Goal: Task Accomplishment & Management: Complete application form

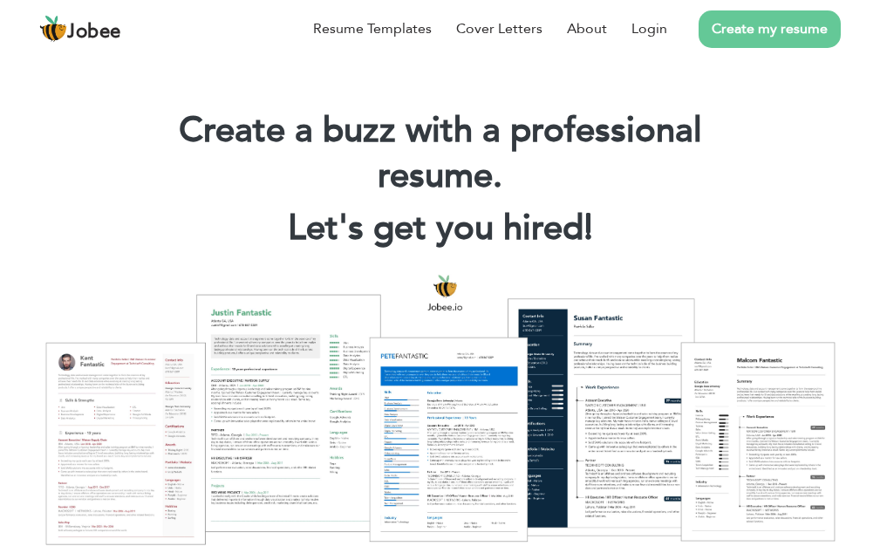
click at [747, 27] on link "Create my resume" at bounding box center [770, 29] width 142 height 38
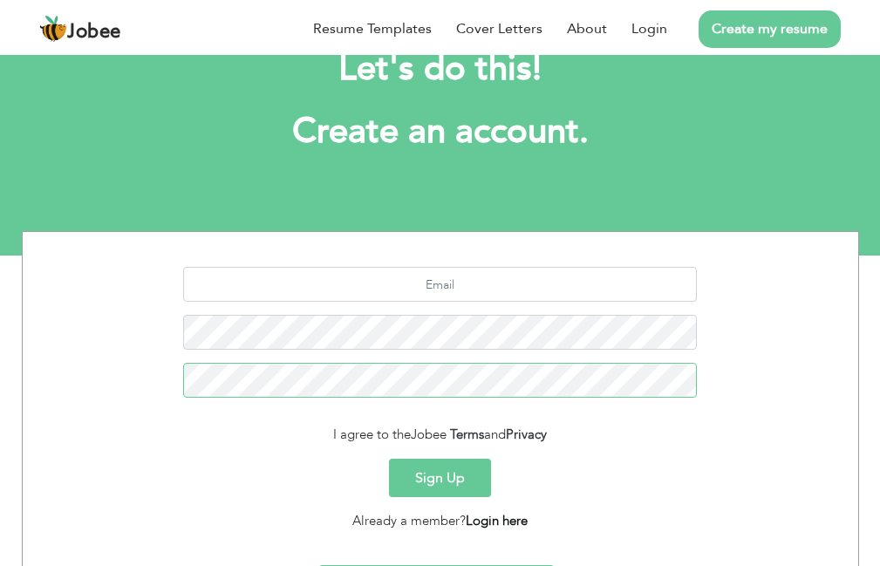
scroll to position [87, 0]
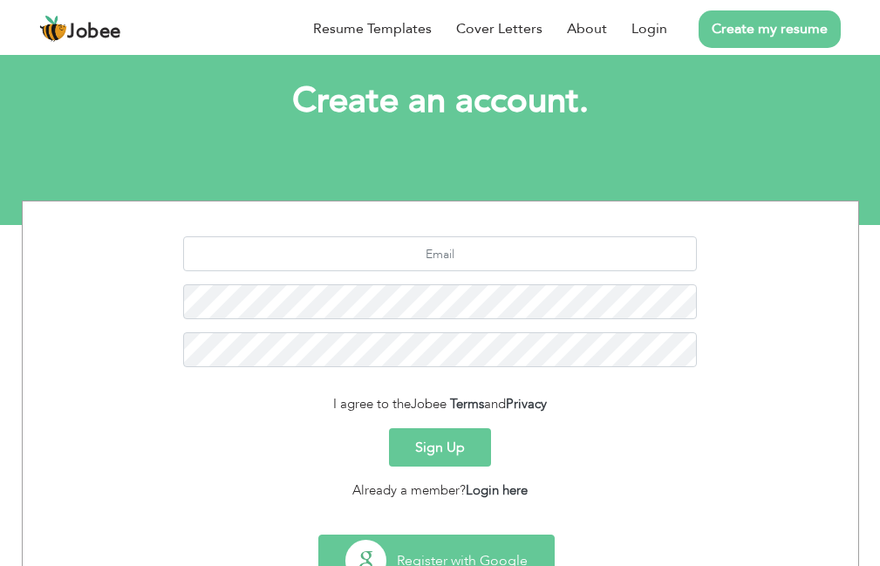
click at [488, 537] on button "Register with Google" at bounding box center [436, 561] width 235 height 51
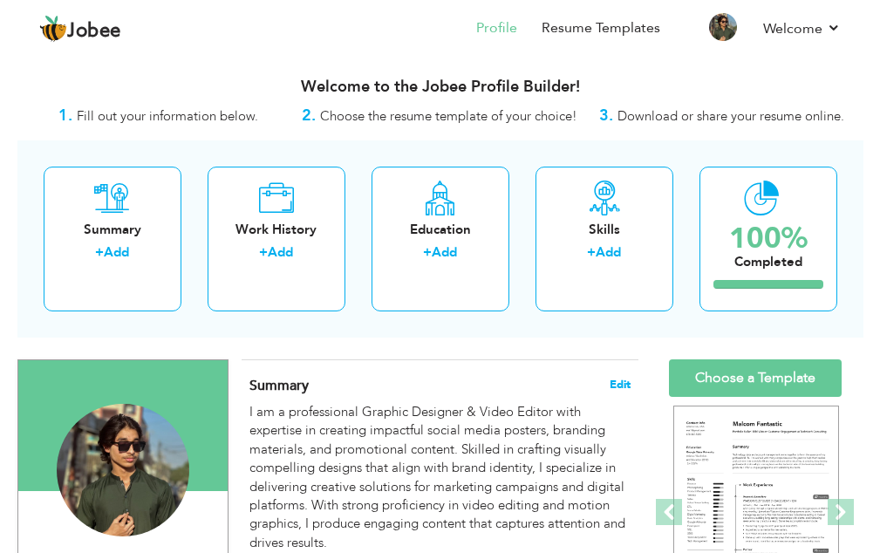
click at [612, 380] on span "Edit" at bounding box center [620, 385] width 21 height 12
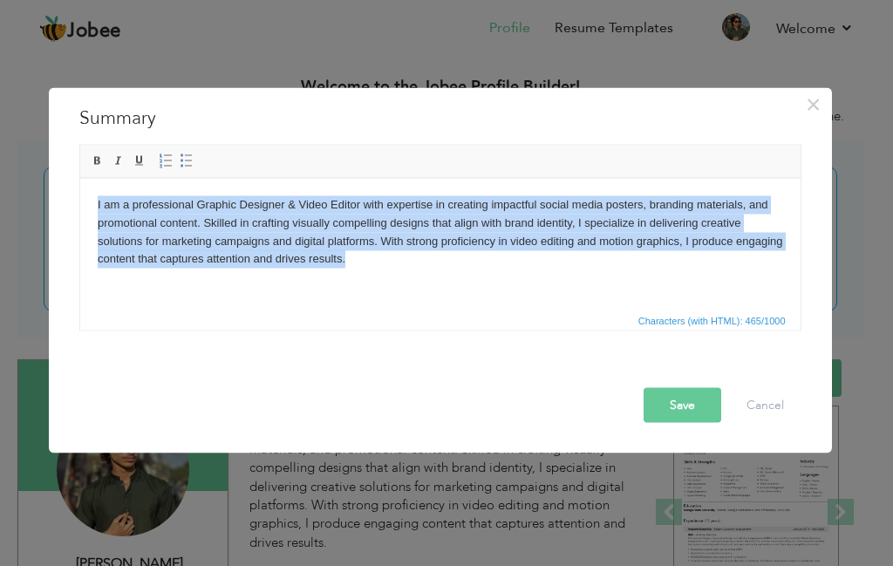
drag, startPoint x: 385, startPoint y: 265, endPoint x: 42, endPoint y: 174, distance: 354.9
click at [79, 178] on html "I am a professional Graphic Designer & Video Editor with expertise in creating …" at bounding box center [439, 231] width 721 height 107
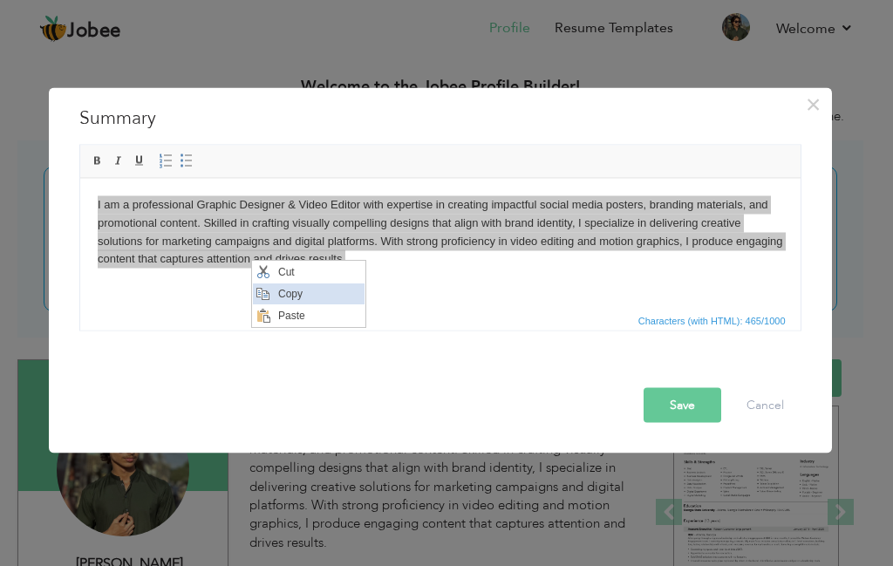
click at [293, 292] on span "Copy" at bounding box center [318, 294] width 91 height 21
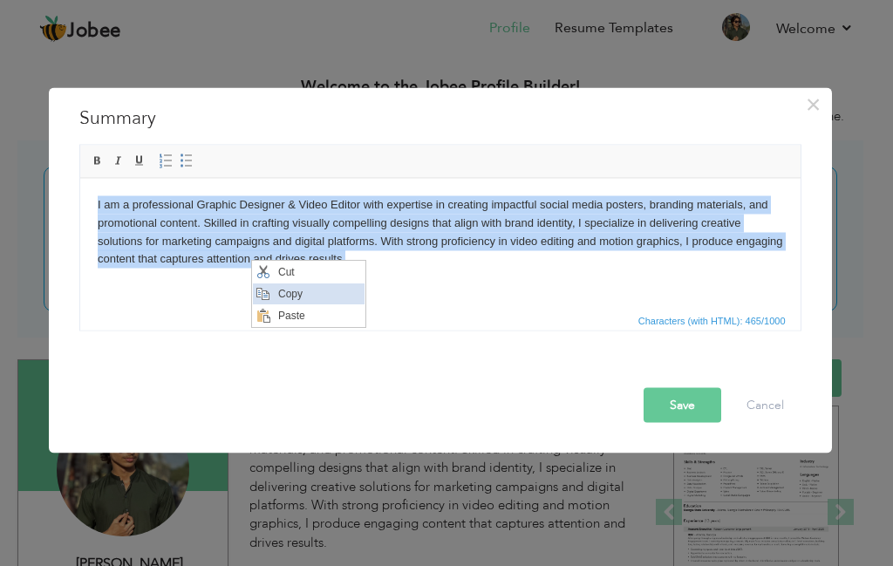
copy body "I am a professional Graphic Designer & Video Editor with expertise in creating …"
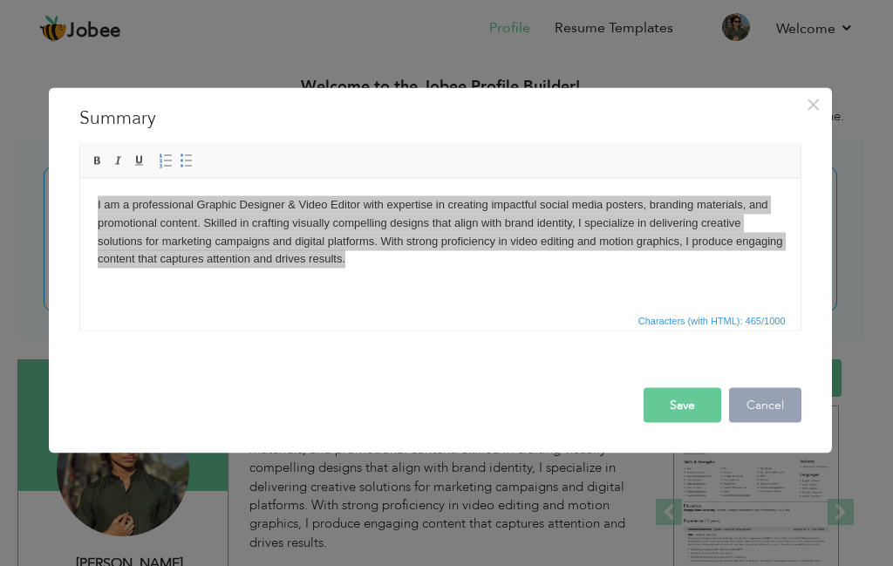
click at [755, 403] on button "Cancel" at bounding box center [765, 404] width 72 height 35
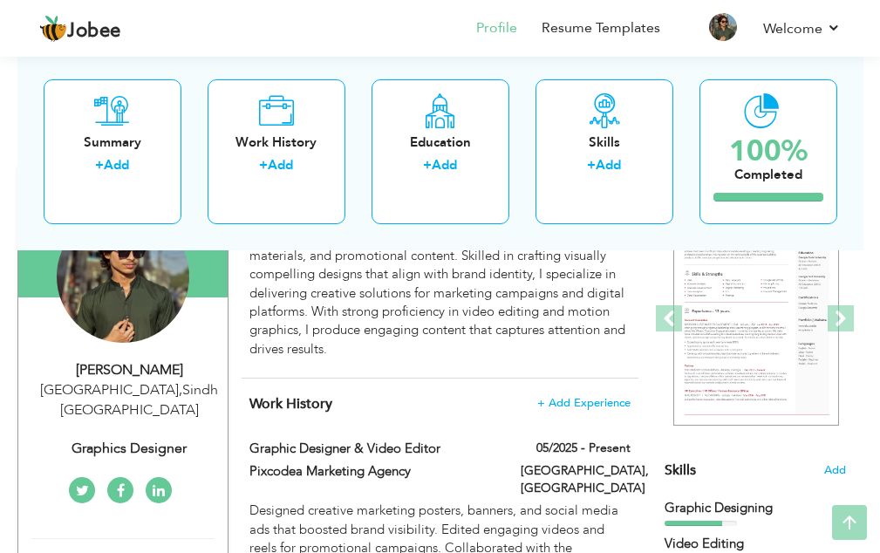
scroll to position [307, 0]
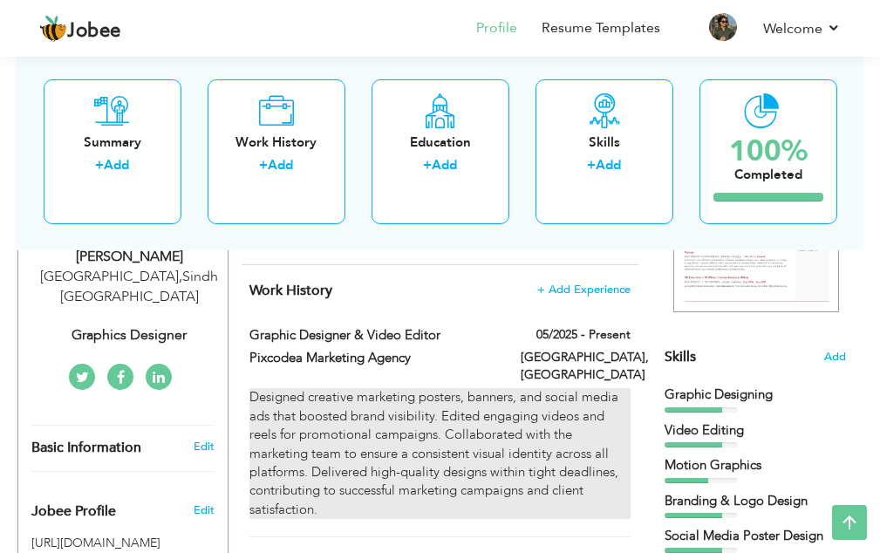
click at [422, 418] on div "Designed creative marketing posters, banners, and social media ads that boosted…" at bounding box center [440, 453] width 381 height 131
type input "Graphic Designer & Video Editor"
type input "Pixcodea Marketing Agency"
type input "05/2025"
type input "[GEOGRAPHIC_DATA]"
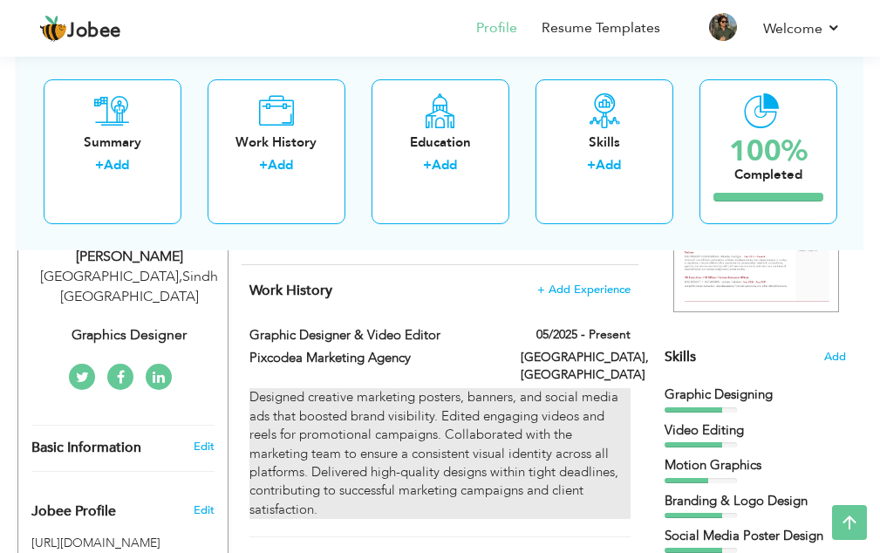
type input "[GEOGRAPHIC_DATA]"
checkbox input "true"
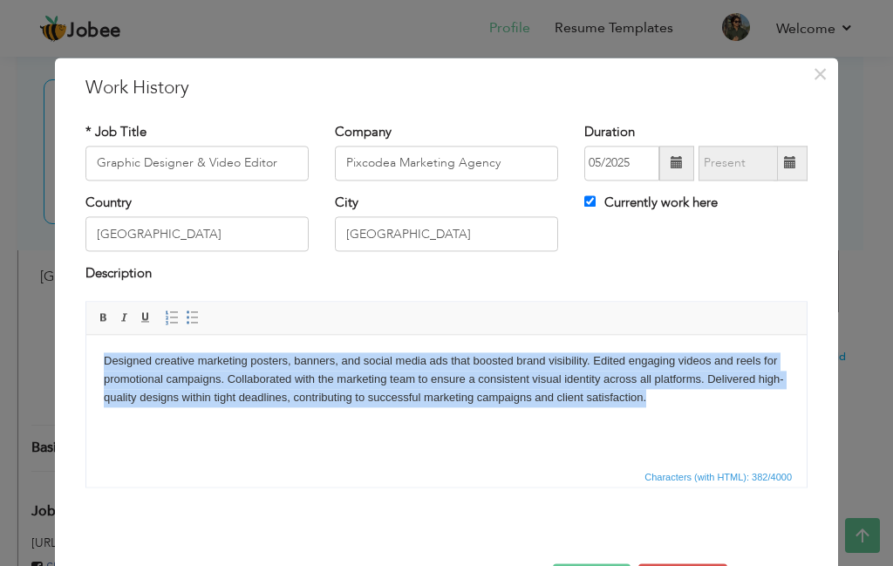
drag, startPoint x: 653, startPoint y: 403, endPoint x: 88, endPoint y: 357, distance: 566.4
click at [88, 357] on html "Designed creative marketing posters, banners, and social media ads that boosted…" at bounding box center [446, 379] width 721 height 89
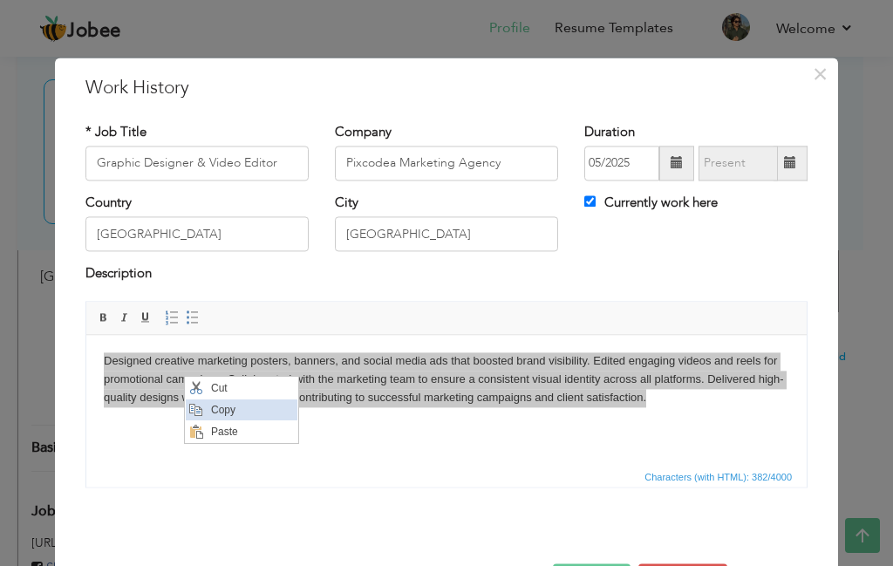
click at [223, 406] on span "Copy" at bounding box center [251, 410] width 91 height 21
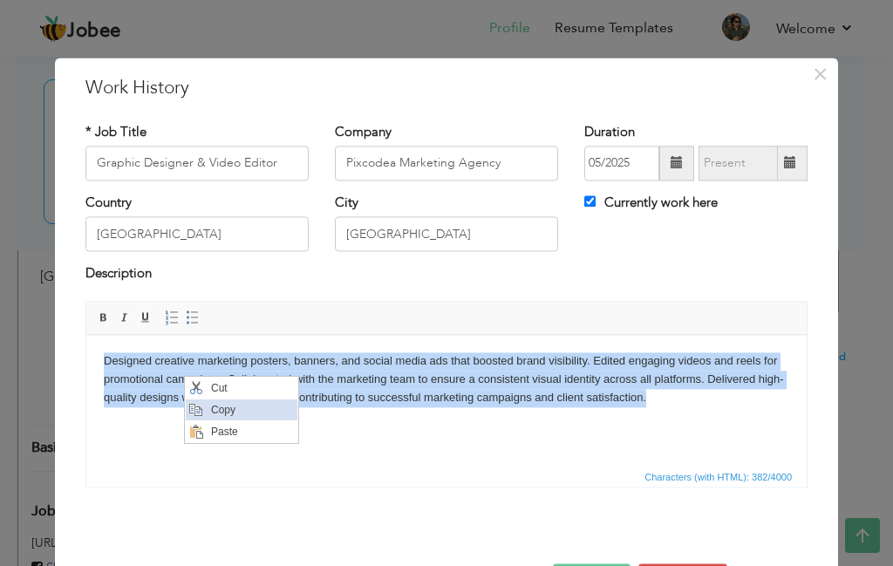
copy body "Designed creative marketing posters, banners, and social media ads that boosted…"
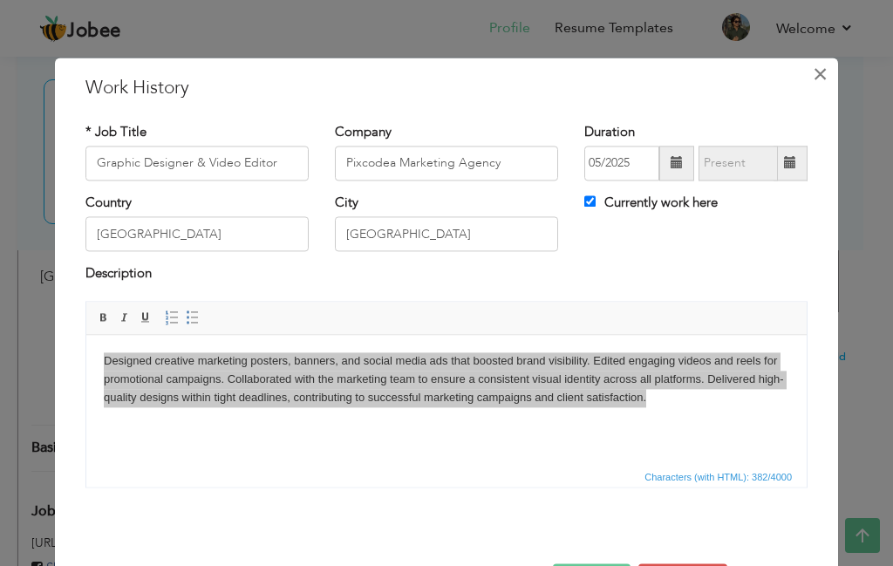
click at [814, 74] on span "×" at bounding box center [820, 73] width 15 height 31
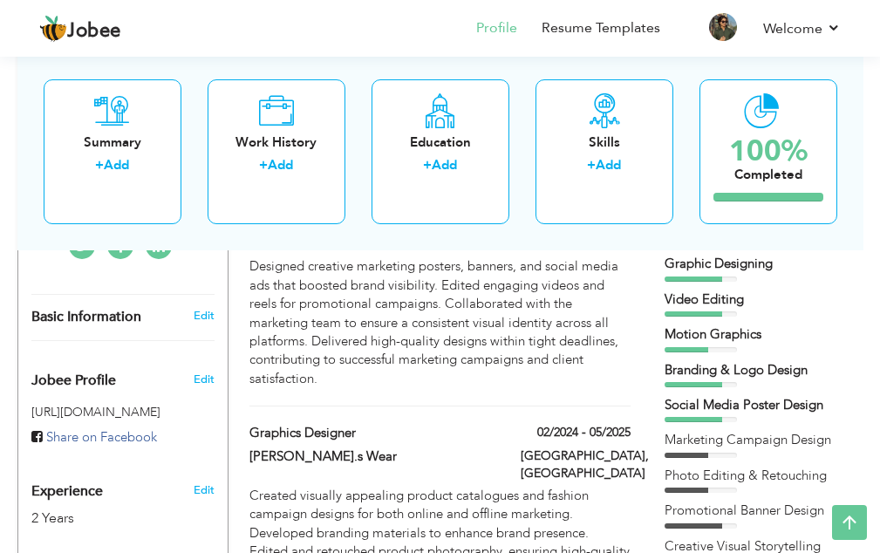
scroll to position [358, 0]
